Goal: Check status: Check status

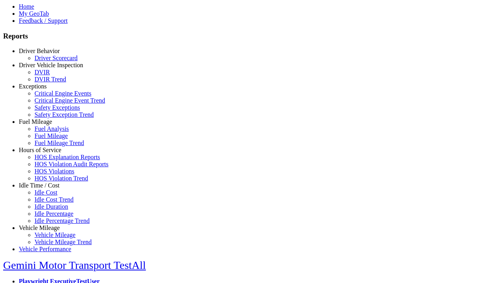
click at [45, 224] on link "Vehicle Mileage" at bounding box center [39, 227] width 41 height 7
click at [51, 238] on link "Vehicle Mileage Trend" at bounding box center [63, 241] width 57 height 7
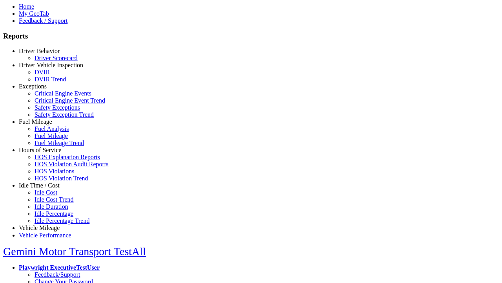
select select "**********"
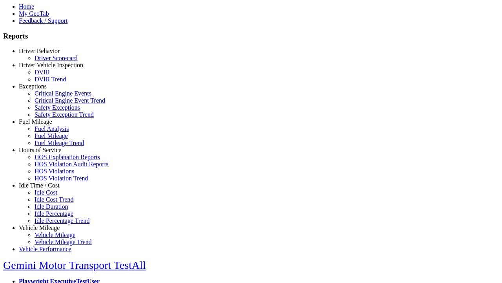
type input "**********"
